Goal: Task Accomplishment & Management: Manage account settings

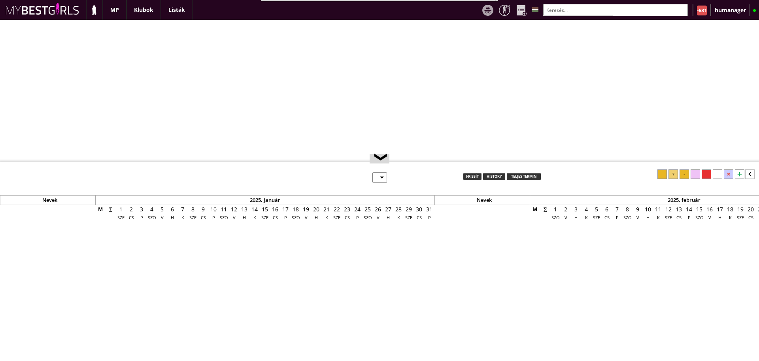
select select "0"
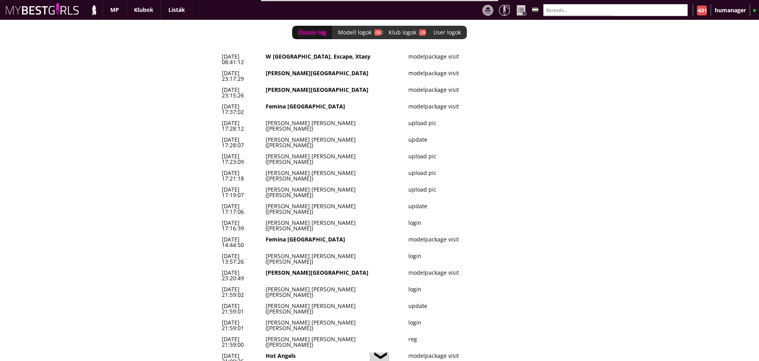
scroll to position [0, 3259]
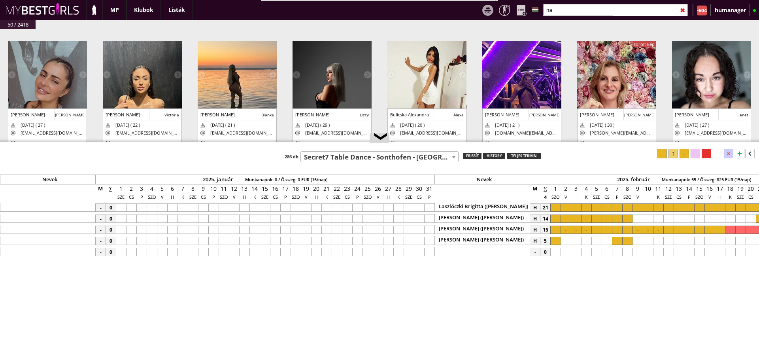
select select "219"
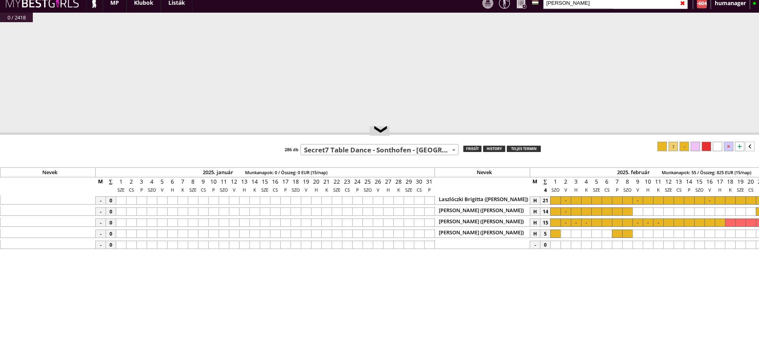
scroll to position [0, 3249]
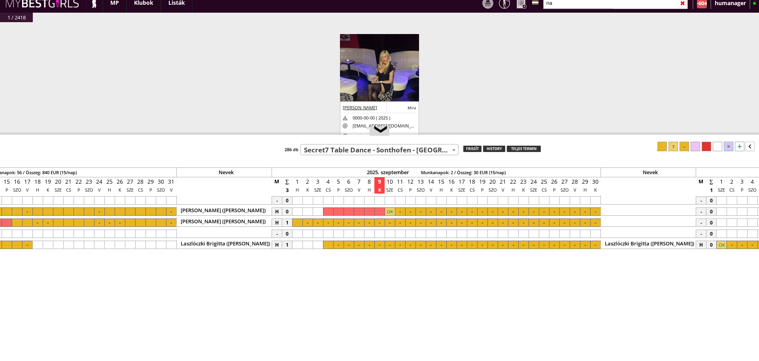
type input "n"
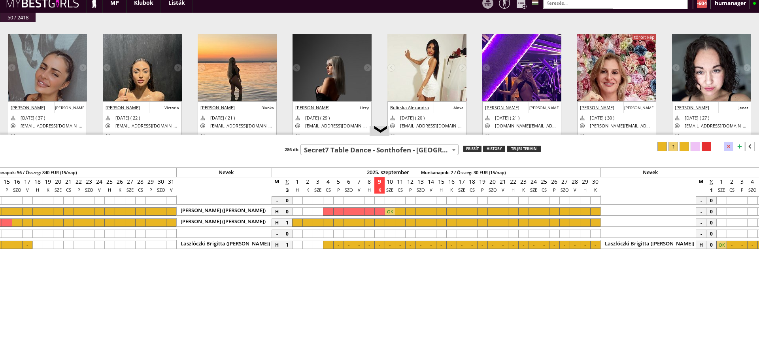
click at [564, 6] on input "text" at bounding box center [615, 3] width 145 height 12
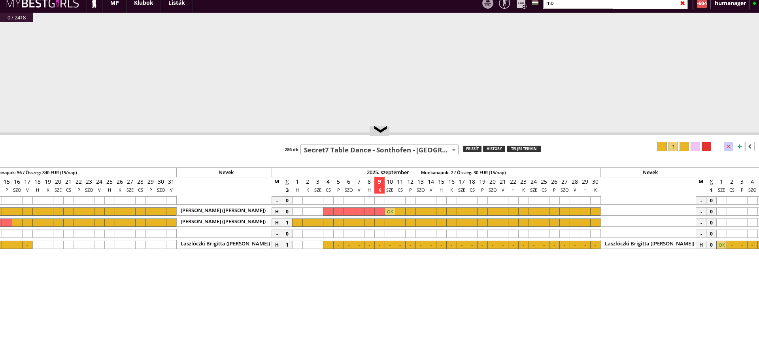
type input "m"
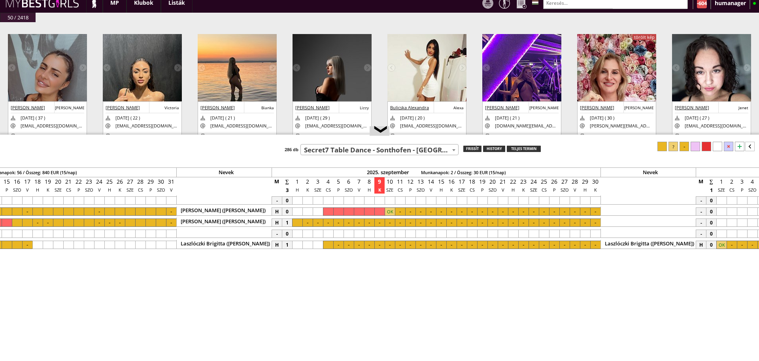
click at [568, 0] on input "text" at bounding box center [615, 3] width 145 height 12
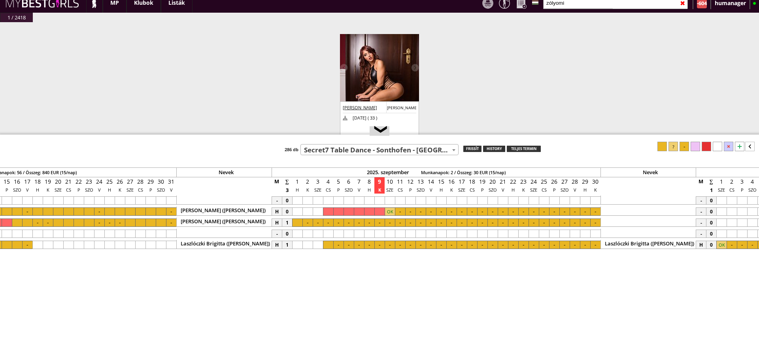
scroll to position [48, 0]
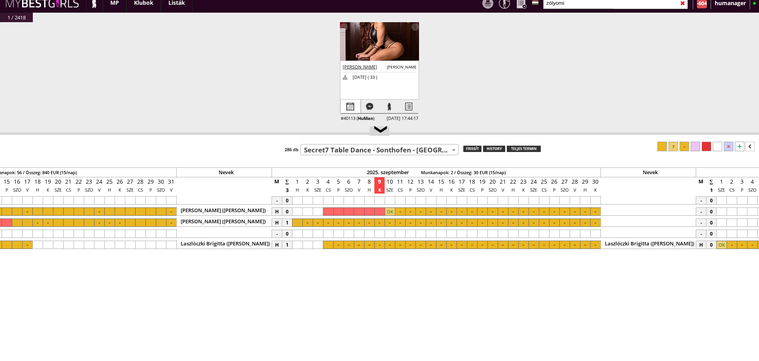
type input "zólyomi"
click at [344, 100] on div at bounding box center [350, 107] width 19 height 14
select select "0"
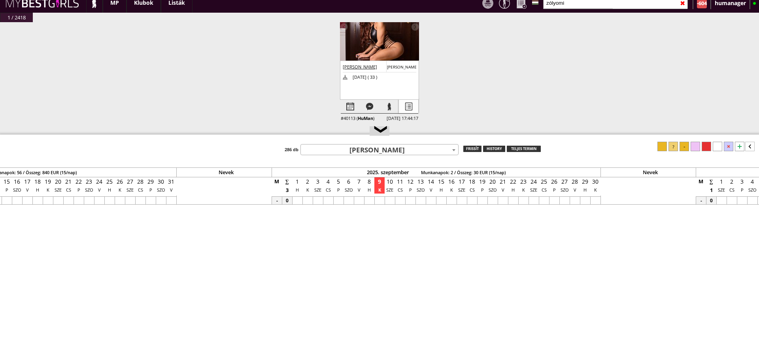
click at [411, 100] on div at bounding box center [408, 107] width 19 height 14
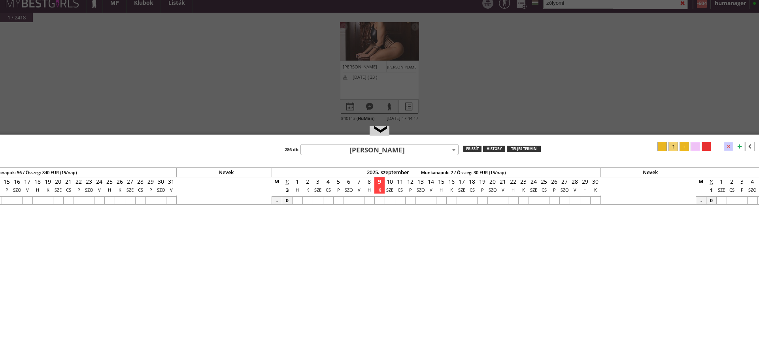
select select "profi"
select select "aktív"
select select "sárga"
select select "2"
select select "európai"
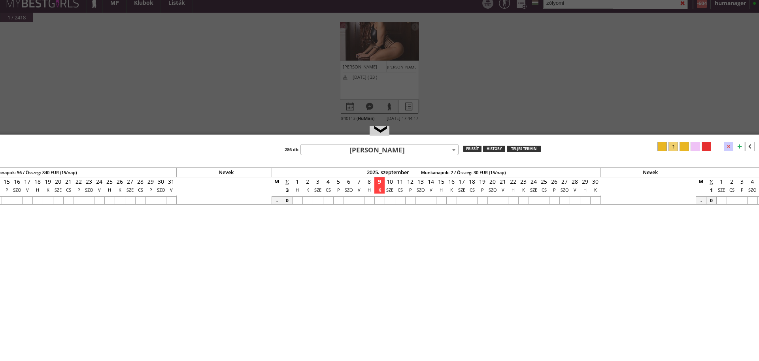
select select "D"
select select "1"
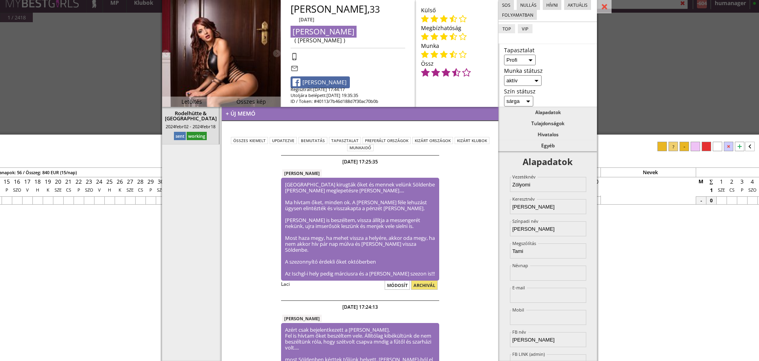
click at [145, 80] on div "#42443 [DATE] 21:59:00 [PERSON_NAME] [PERSON_NAME] [PERSON_NAME] [DATE] ( 37 ) …" at bounding box center [379, 82] width 759 height 121
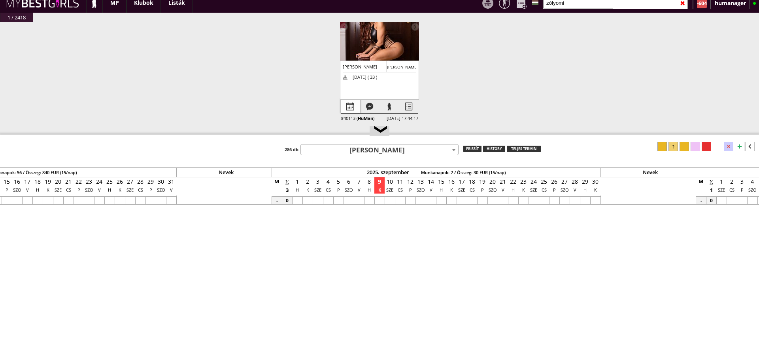
click at [354, 102] on div at bounding box center [350, 107] width 19 height 14
click at [409, 100] on div at bounding box center [408, 107] width 19 height 14
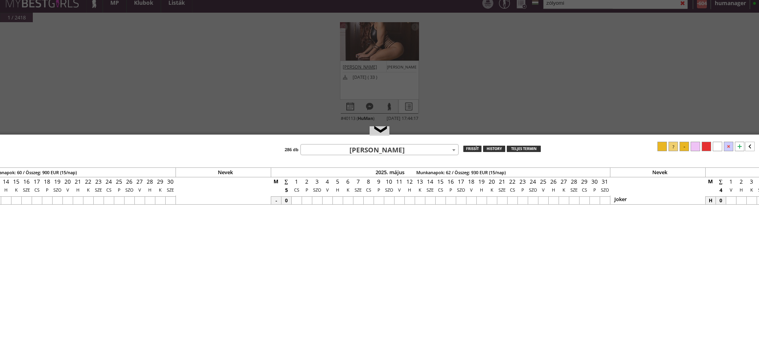
select select "profi"
select select "aktív"
select select "sárga"
select select "2"
select select "európai"
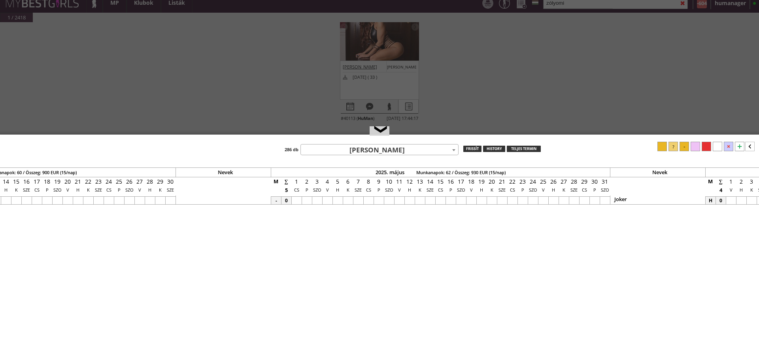
select select "D"
select select "1"
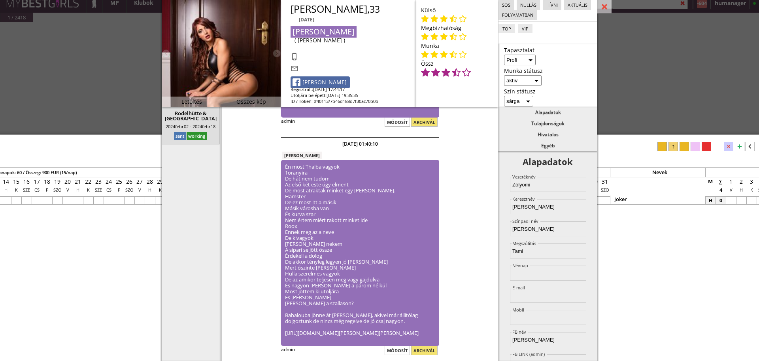
scroll to position [555, 0]
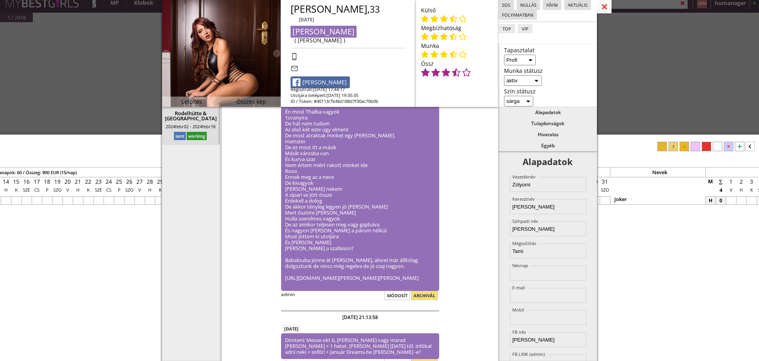
click at [602, 6] on div at bounding box center [604, 7] width 15 height 14
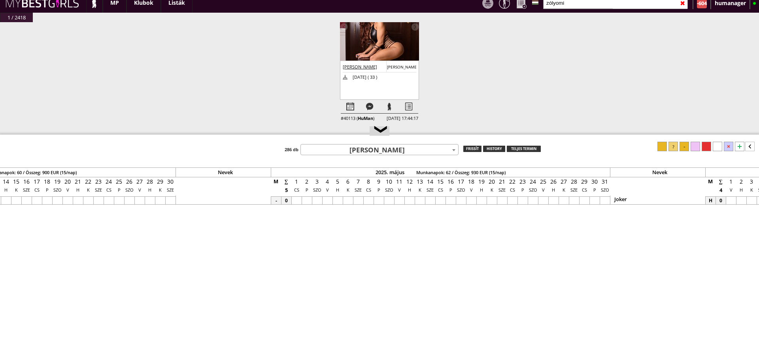
click at [583, 3] on input "zólyomi" at bounding box center [615, 3] width 145 height 12
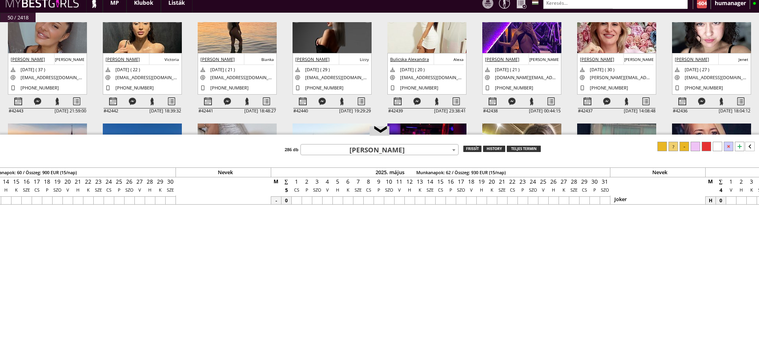
click at [560, 8] on input "text" at bounding box center [615, 3] width 145 height 12
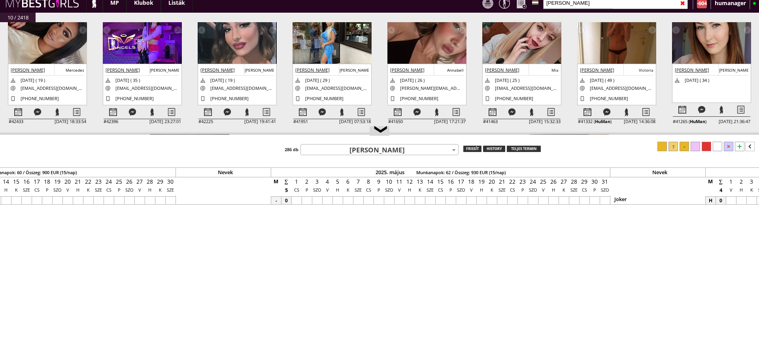
scroll to position [38, 0]
type input "[PERSON_NAME]"
click at [23, 111] on div at bounding box center [18, 112] width 19 height 14
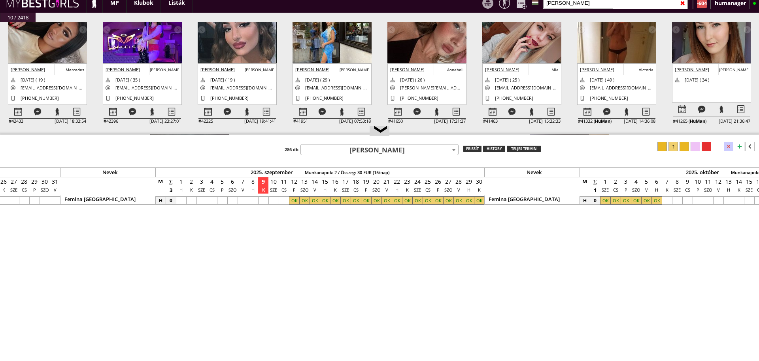
scroll to position [0, 3390]
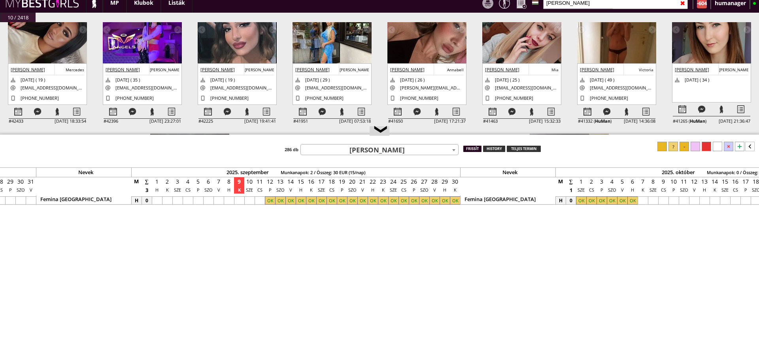
click at [468, 146] on div "frissít" at bounding box center [472, 149] width 18 height 6
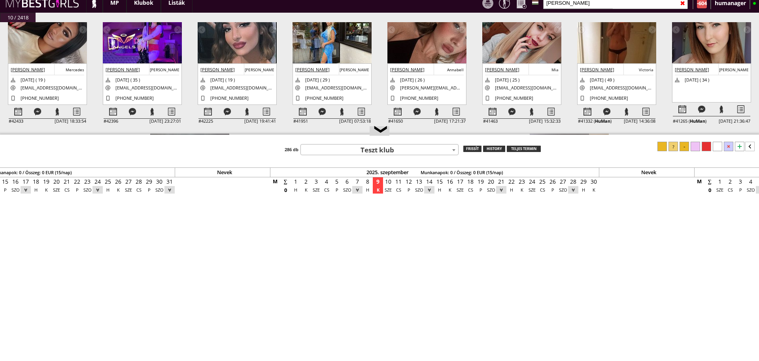
scroll to position [0, 3249]
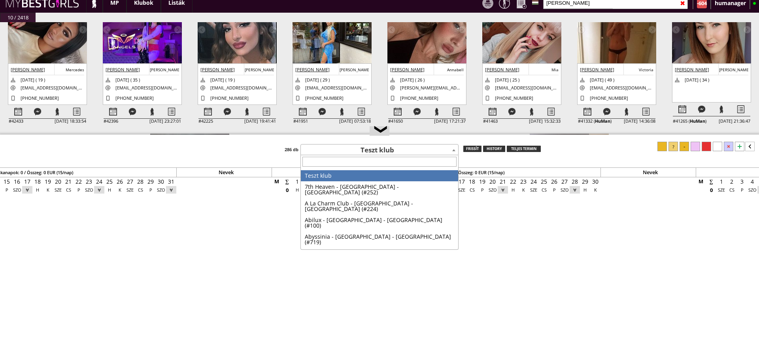
click at [353, 146] on span "Teszt klub" at bounding box center [379, 149] width 157 height 11
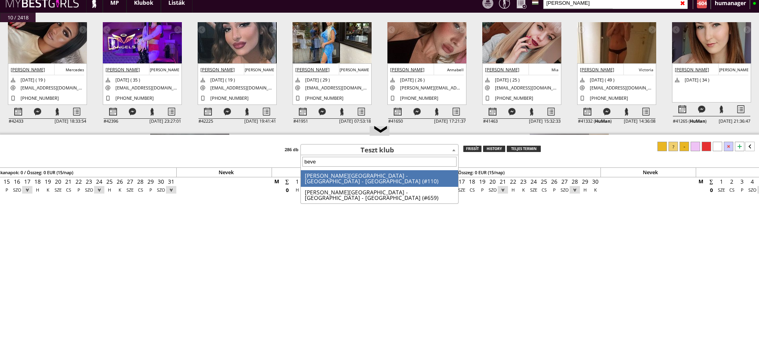
type input "[PERSON_NAME]"
select select "110"
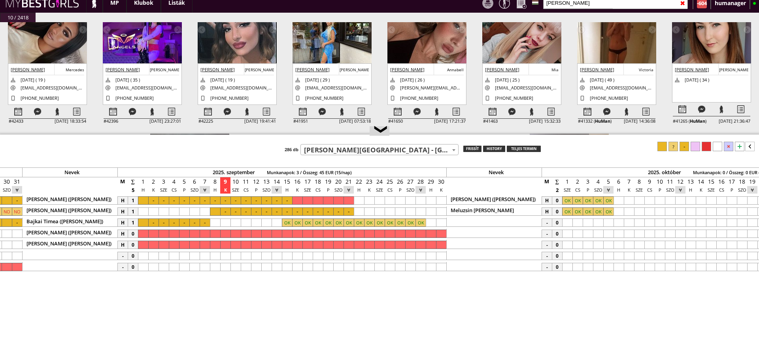
scroll to position [0, 3428]
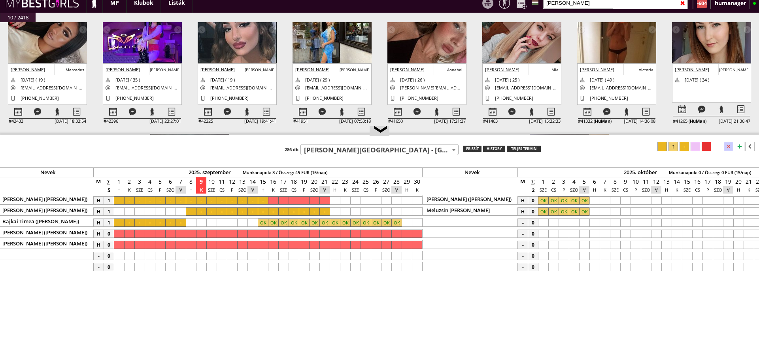
click at [271, 201] on div at bounding box center [273, 200] width 10 height 8
click at [414, 200] on div at bounding box center [417, 200] width 10 height 8
click at [688, 143] on div at bounding box center [684, 146] width 9 height 9
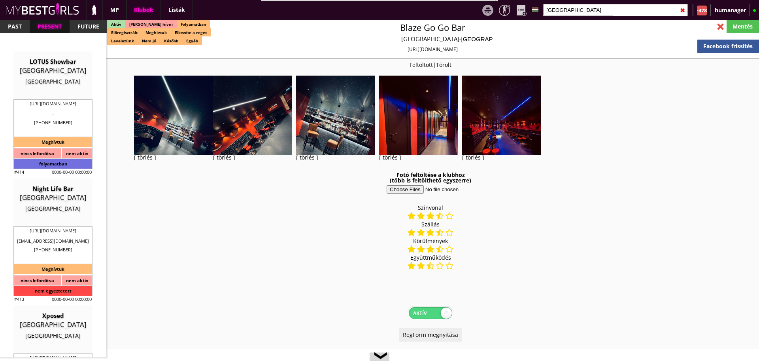
select select "reg"
select select "months"
select select "weeks"
select select "0"
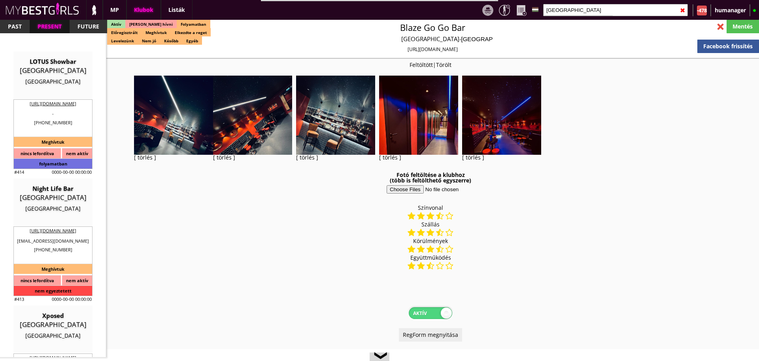
select select "last day"
click at [553, 13] on input "[GEOGRAPHIC_DATA]" at bounding box center [615, 10] width 145 height 12
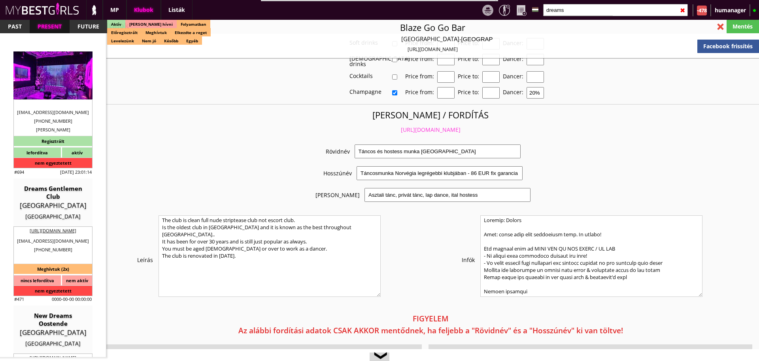
type input "dreams"
click at [51, 76] on div "Luxembourg" at bounding box center [52, 78] width 67 height 8
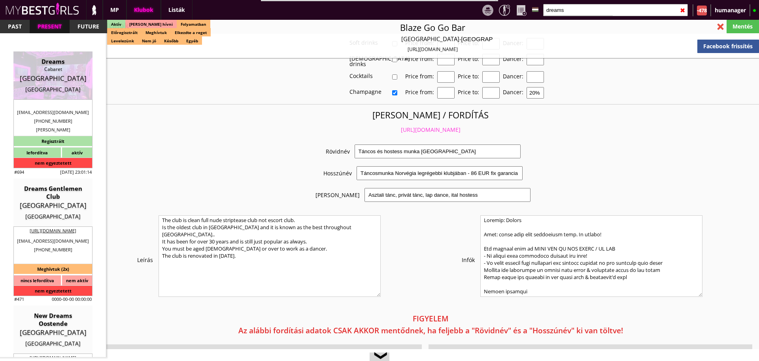
type input "Luxembourg"
checkbox input "false"
type textarea "SZABAD DOHÁNYOZNI A CLUBBAN SZÁLLÁS INFÓ: Első emeleteln 2 szoba/apartman és 2 …"
type input "15.00"
type input "EUR"
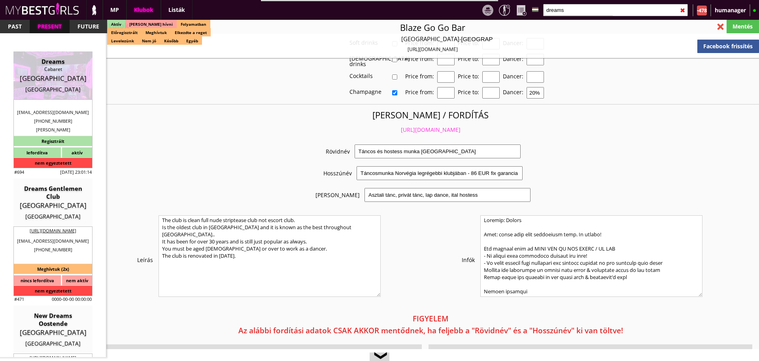
type input "Dreams"
type input "Cabaret"
type input "1839"
type input "23,rue Joseph Junck"
type input "352"
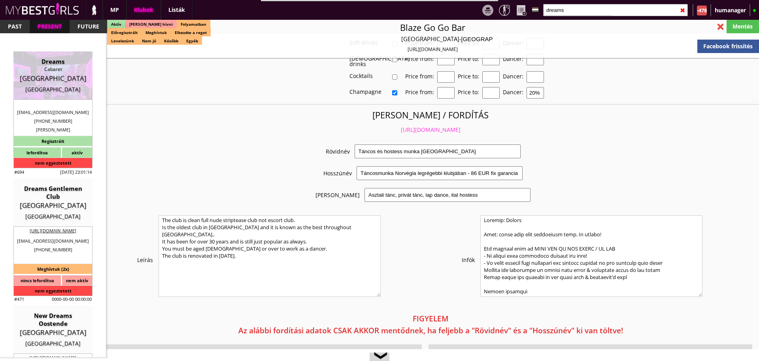
type input "691133251"
type input "dreamslux59@gmail.com"
type textarea "59RFN SARLS LU31229987 1839 Luxembourg 23,rue Joseph Junck"
type input "59RFN SARLS"
type input "LU31229987"
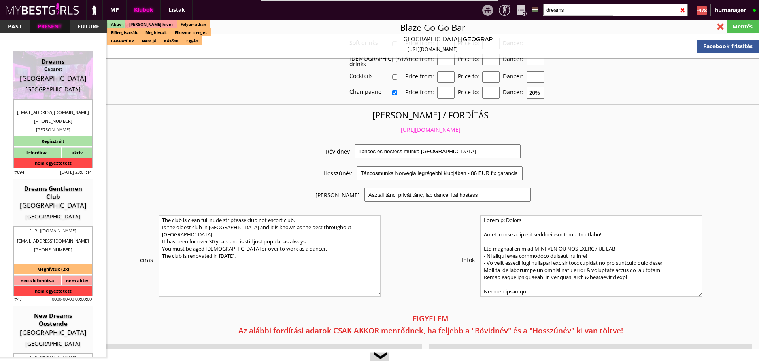
type input "1839"
type input "Luxembourg"
type input "23,rue Joseph Junck"
type input "Mohamed"
type input "Mkhinini"
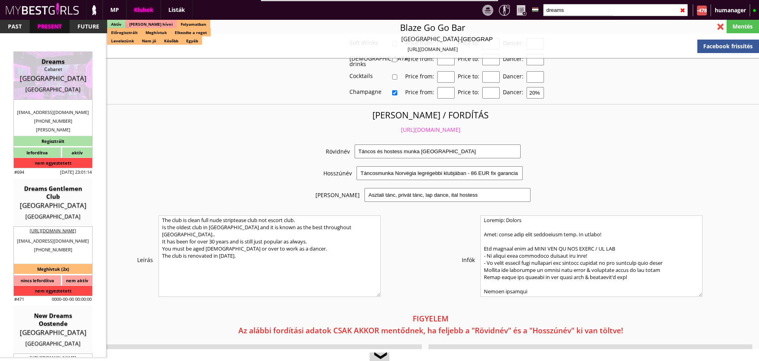
type input "352"
type input "691889567"
type input "mohamed.mkh@hotmail.fr"
type input "Andreea"
type input "Mkhinini"
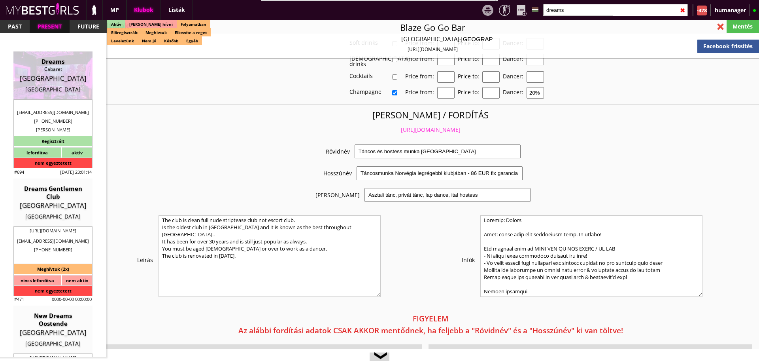
type input "352"
type input "691133251"
type input "andreeadima14@gmail.com"
type input "11"
type input "4"
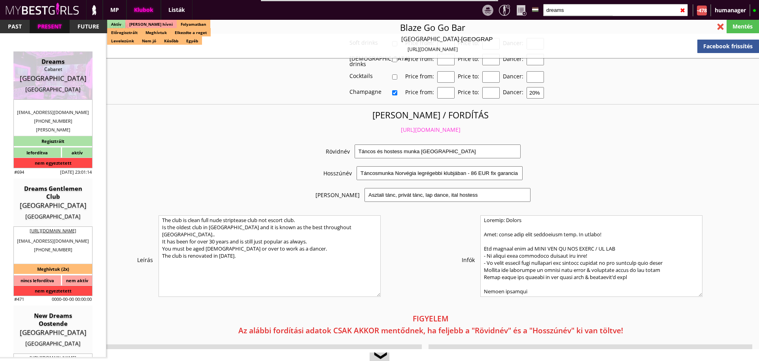
type input "30"
select select "days"
type input "14"
select select "days"
select select "0"
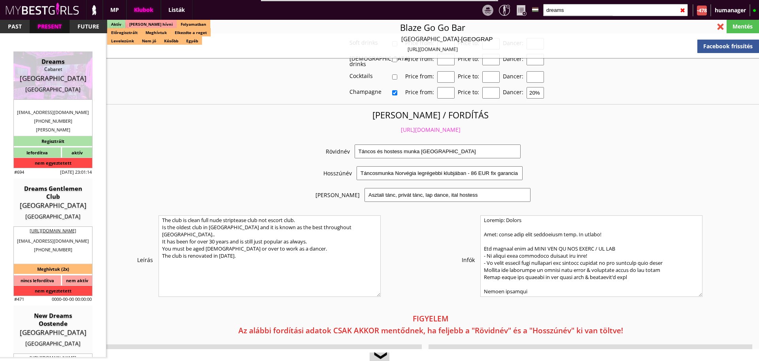
type input "15.00"
type input "2"
checkbox input "true"
checkbox input "false"
checkbox input "true"
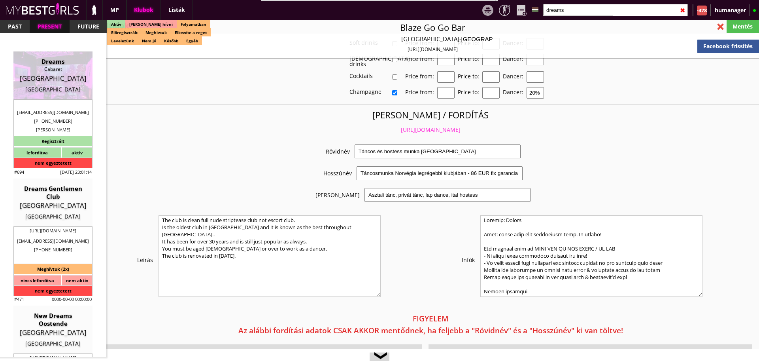
checkbox input "true"
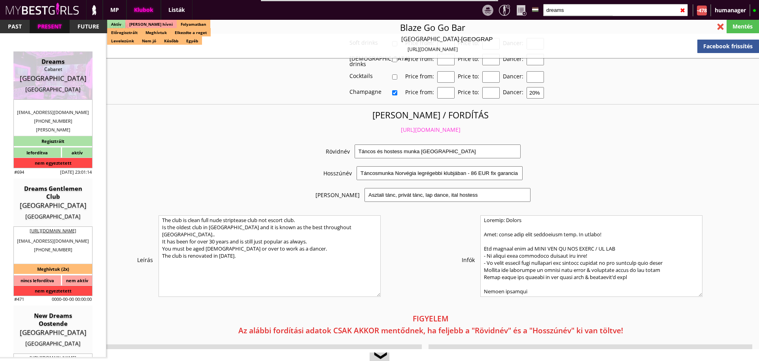
checkbox input "true"
type input "6"
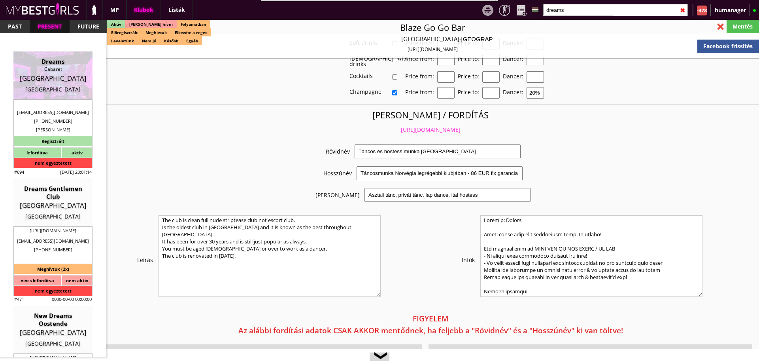
checkbox input "true"
checkbox input "false"
type input "3"
type input "2"
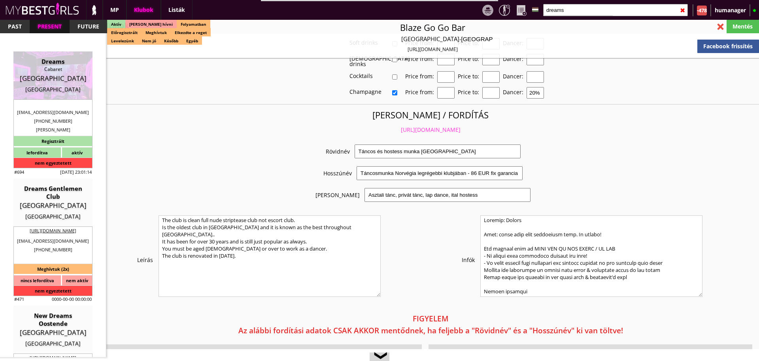
type input "1200"
type input "70.00"
type input "0.00"
select select "weekly"
select select "daily"
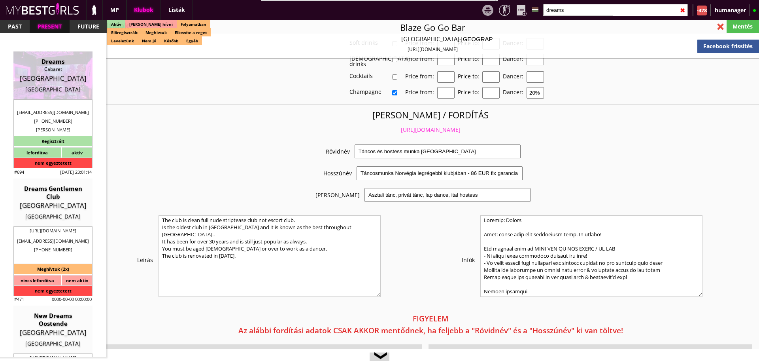
select select "weekly"
checkbox input "true"
type input "100%"
checkbox input "true"
type input "50%"
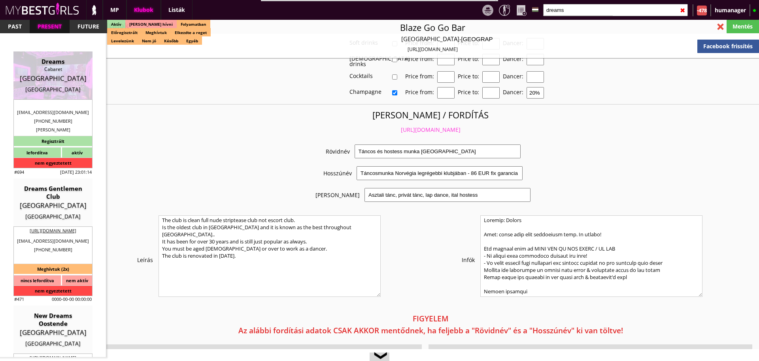
checkbox input "true"
type input "100"
type input "30"
checkbox input "false"
checkbox input "true"
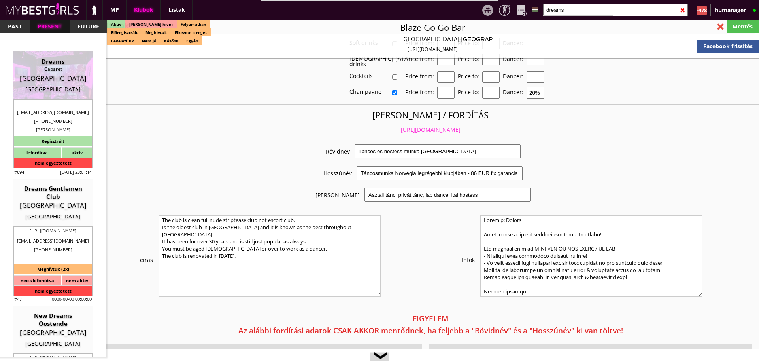
type input "30"
type input "8000"
type input "20"
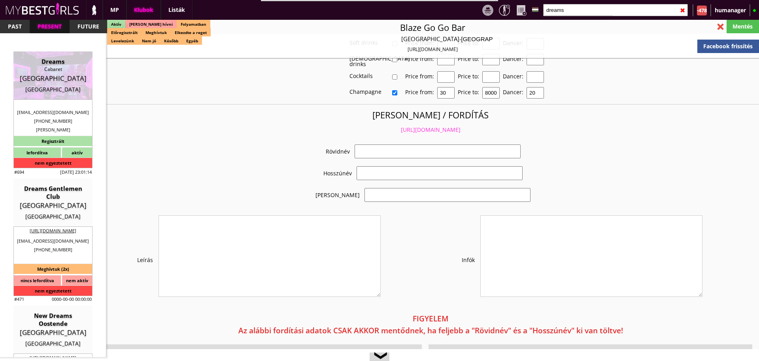
select select "andreeadima14@gmail.com"
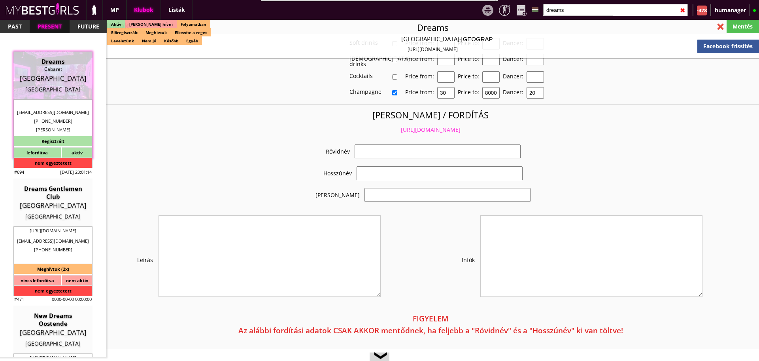
checkbox input "true"
type input "Luxembourgi táncosmunka, 70 EUR fix"
type input "Táncosmunka, igényes clubban 70 EUR napi fixel"
type input "Tánc, italkonzumálás"
type textarea "Country: Luxembourg Travel: with driver or with plane Min stay: 2 weeks Average…"
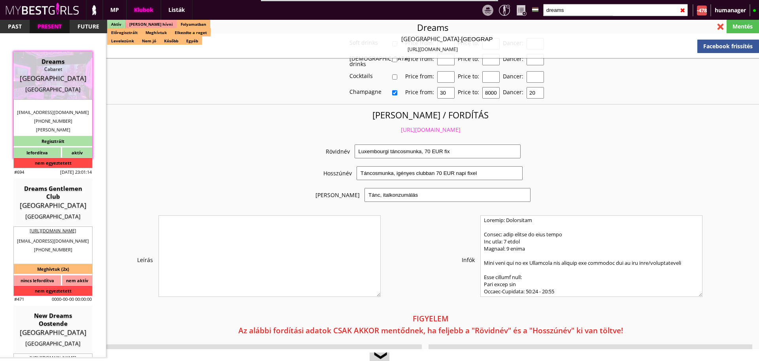
scroll to position [1549, 0]
drag, startPoint x: 433, startPoint y: 123, endPoint x: 426, endPoint y: 120, distance: 8.7
click at [426, 126] on link "https://mybestgirls.com/luxembourgi-tancosmunka,-70-eur-fix" at bounding box center [431, 130] width 60 height 8
click at [569, 8] on input "dreams" at bounding box center [615, 10] width 145 height 12
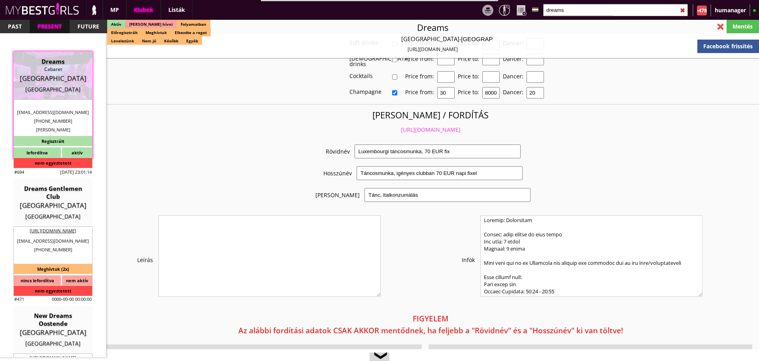
click at [569, 8] on input "dreams" at bounding box center [615, 10] width 145 height 12
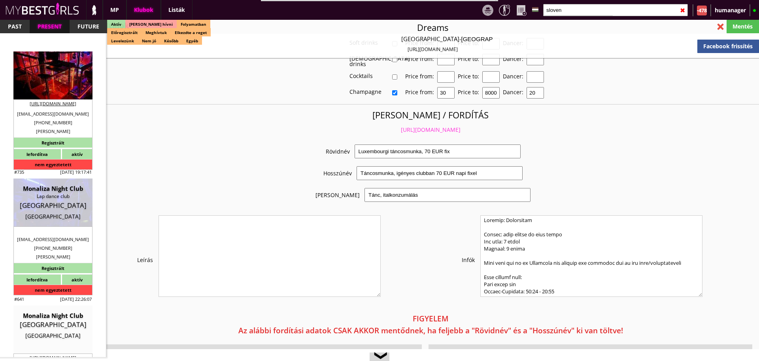
type input "sloven"
click at [37, 66] on div "american table dance" at bounding box center [52, 69] width 67 height 8
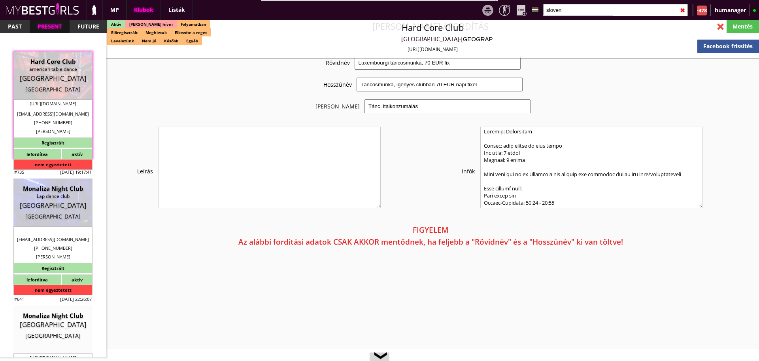
type input "LJUBLJANA"
checkbox input "false"
type textarea "1.How long is one private dance? 2.How long is one table dance, lap dance? 3. I…"
select select "tomaz.slemic@gmail.com"
type input "15.00"
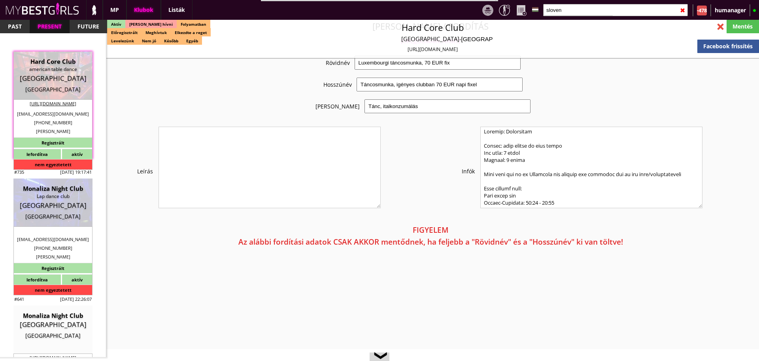
type input "EUR"
type input "Hard Core Club"
type input "american table dance"
type input "1000"
type input "tržaška 2"
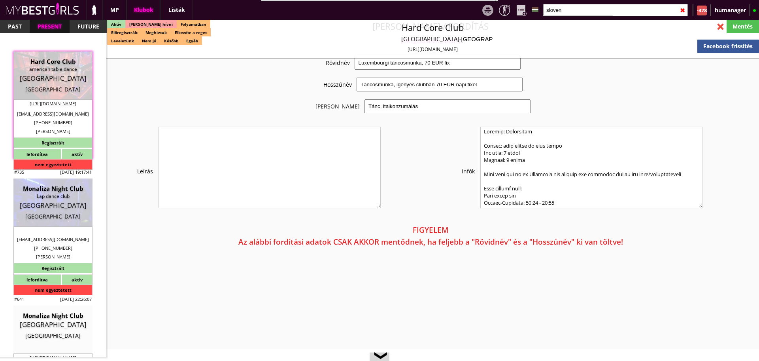
type input "386"
type input "31693693"
type input "tomaz.slemic@gmail.com"
type input "https://hardcore.cafe/"
type textarea "hcce d.o.o. SI97566047 1000 LJUBLJANA HUDOURNIŠKA POT 18 A"
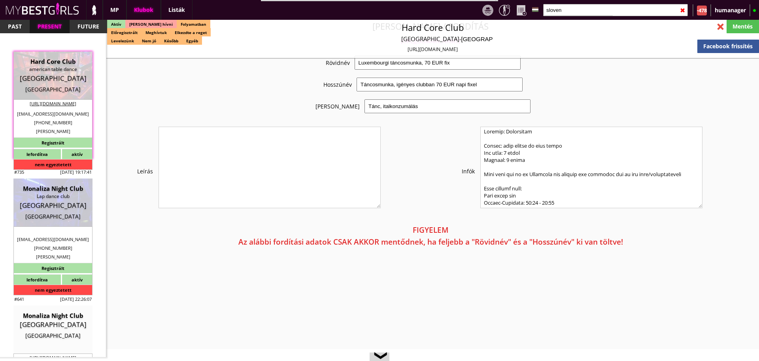
type input "hcce d.o.o."
type input "SI97566047"
type input "1000"
type input "LJUBLJANA"
type input "HUDOURNIŠKA POT 18 A"
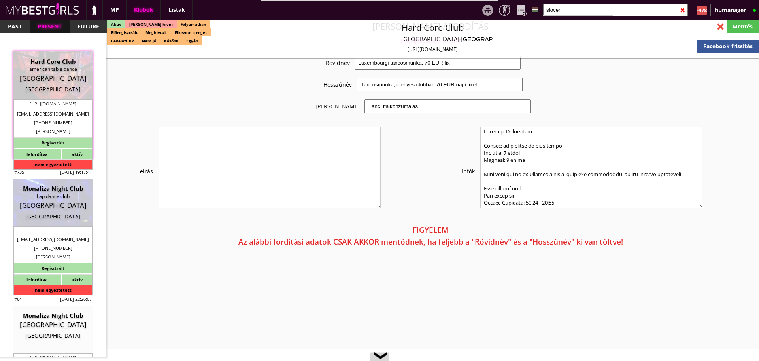
type input "tomaž"
type input "šlemic"
type input "386"
type input "41716612"
type input "tomaz.slemic@gmail.com"
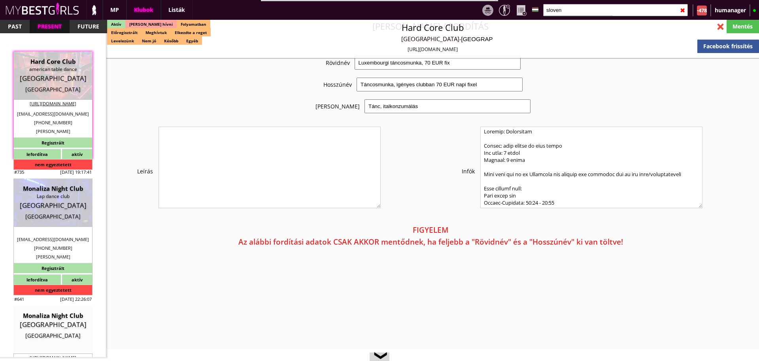
type input "damjan"
type input "jezovita"
type input "386"
type input "31693693"
type input "info@hardcore.cafe"
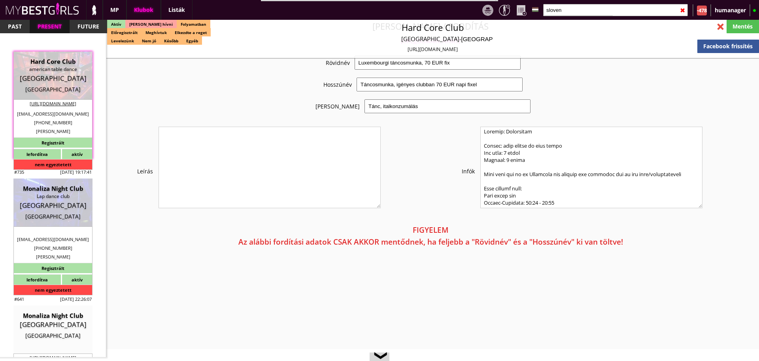
type input "12"
type input "3"
type input "20"
select select "months"
type input "30"
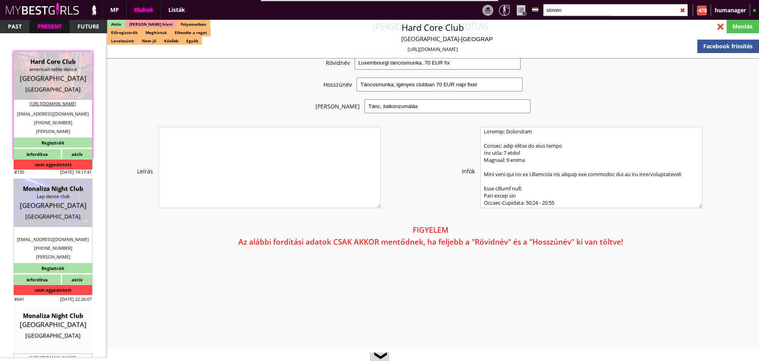
select select "1"
select select "house"
select select "1"
type input "0.00"
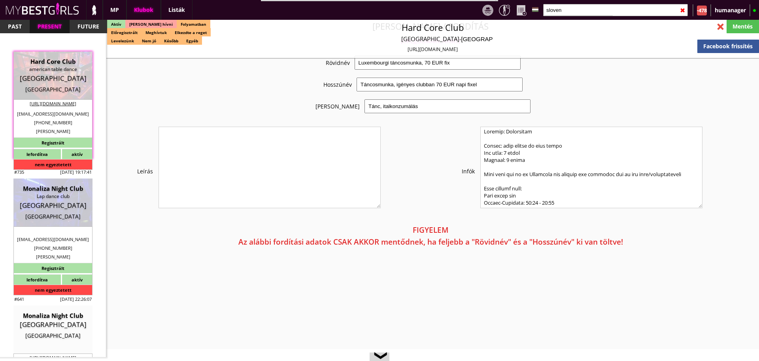
type input "2"
checkbox input "true"
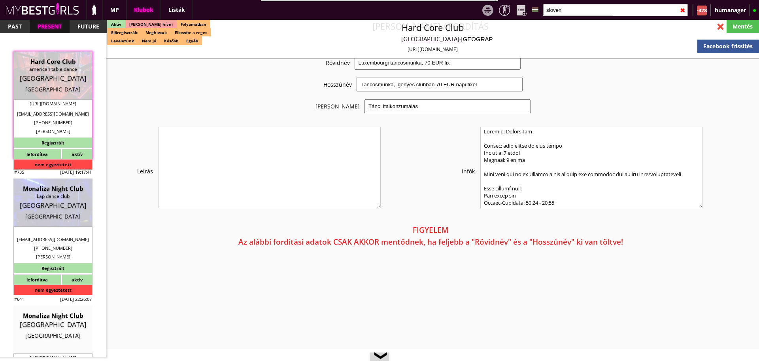
checkbox input "true"
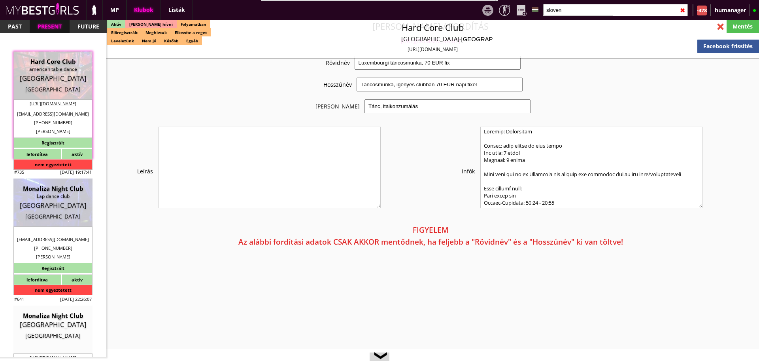
checkbox input "true"
checkbox input "false"
type input "5-6"
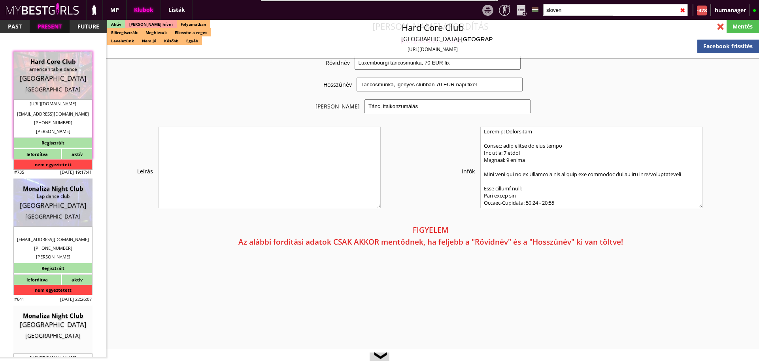
checkbox input "false"
checkbox input "true"
type input "3"
type input "800"
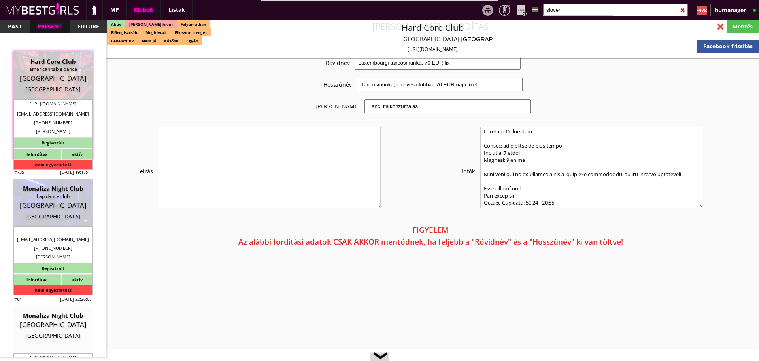
type input "30.00"
type input "60.00"
select select "daily"
checkbox input "false"
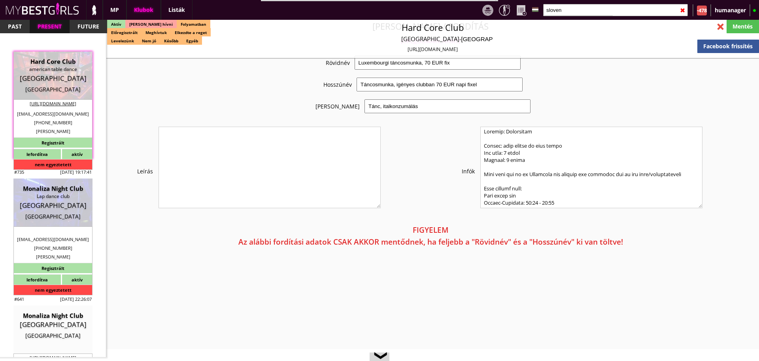
checkbox input "true"
type input "50%"
type input "hardcore club dollars"
checkbox input "true"
type input "30"
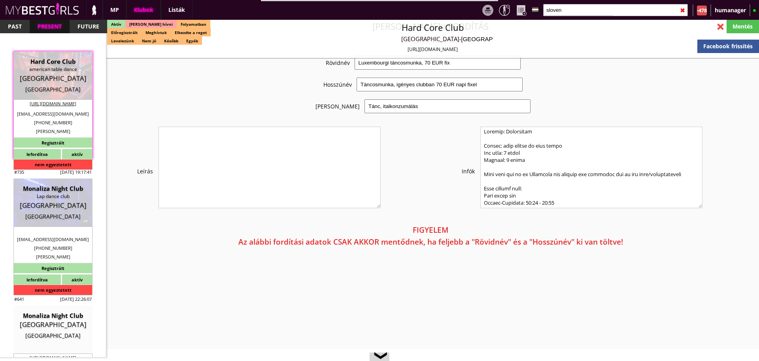
type input "10"
checkbox input "true"
type input "50"
type input "25"
checkbox input "true"
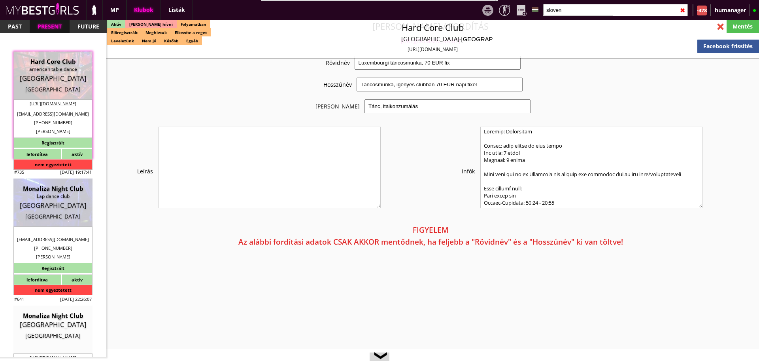
type input "30"
type input "10"
checkbox input "true"
type input "15"
type input "19"
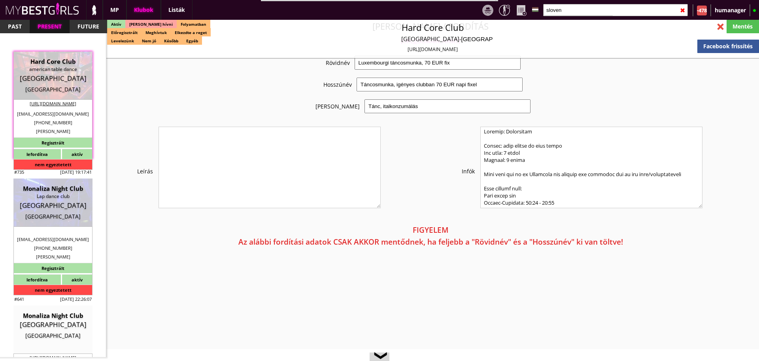
type input "40"
checkbox input "true"
type input "15"
type input "19"
type input "40"
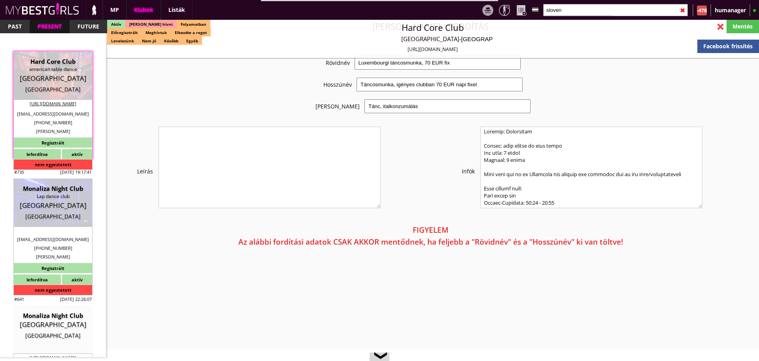
checkbox input "true"
type input "120"
type input "900"
type input "40"
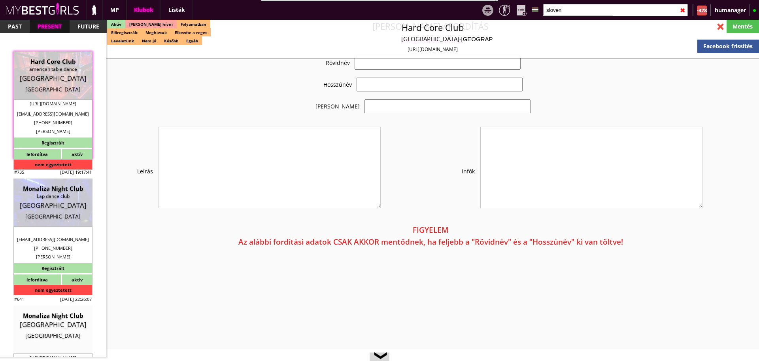
checkbox input "true"
type input "Táncosmunka Szlovénia fővárosában"
type input "Táncosmunka Szlovénia fővárosában, akár napi 60 EUR fix fizetéssel"
type input "American table dance, consummation"
type textarea "Travel: with driver or with plane Min stay: 2 weeks Average: 1 month Club openi…"
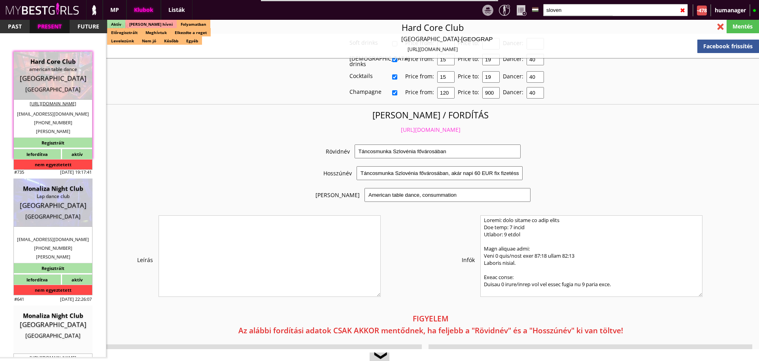
click at [401, 126] on link "https://mybestgirls.com/tancosmunka-szlovenia-fovarosaban-" at bounding box center [431, 130] width 60 height 8
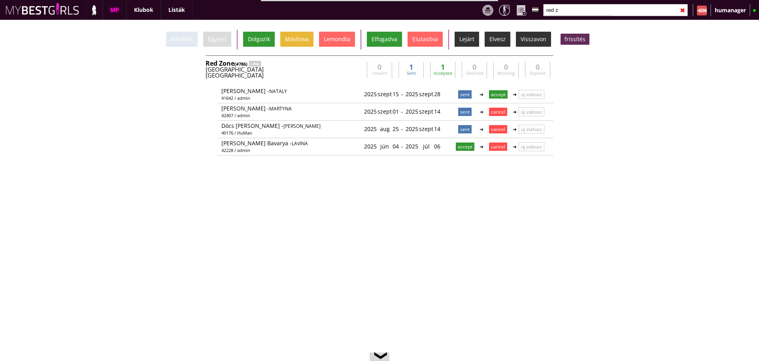
click at [558, 14] on input "red z" at bounding box center [615, 10] width 145 height 12
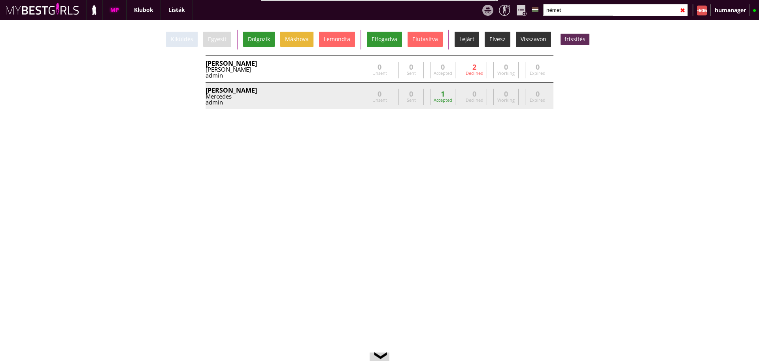
type input "német"
click at [307, 91] on div "[PERSON_NAME]" at bounding box center [285, 90] width 158 height 6
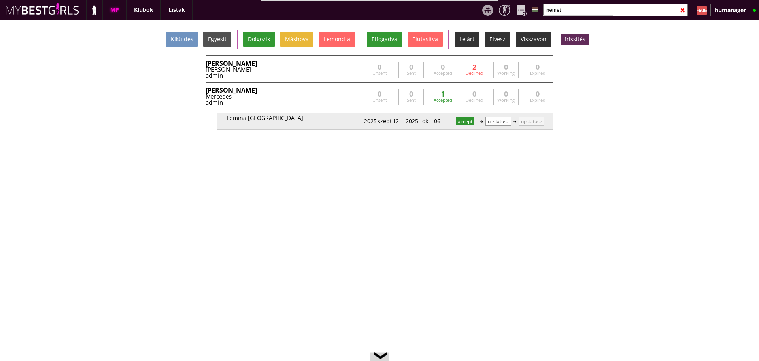
click at [496, 119] on p "új státusz" at bounding box center [499, 121] width 26 height 9
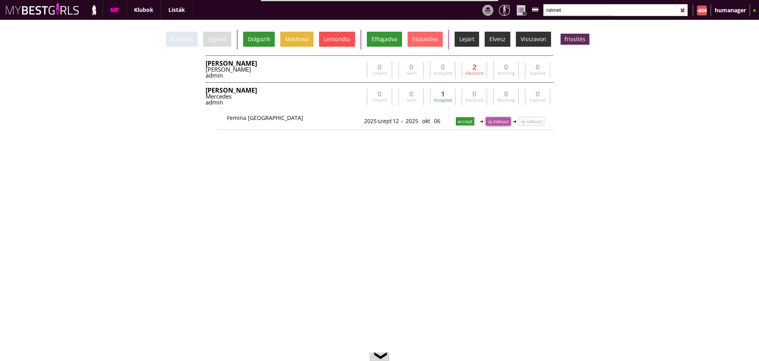
click at [347, 43] on div "Lemondta" at bounding box center [337, 39] width 36 height 15
